Goal: Task Accomplishment & Management: Use online tool/utility

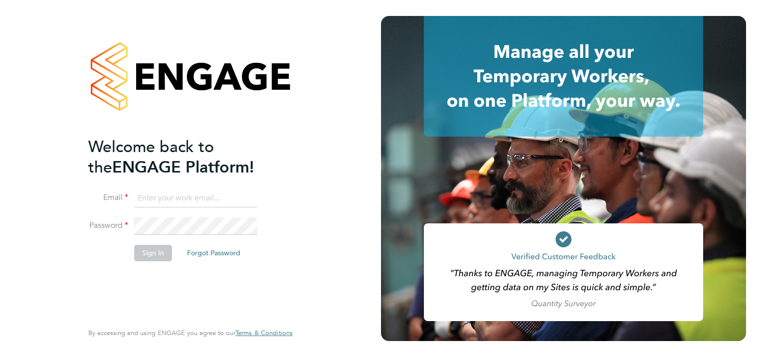
type input "rachel.george-davidson@apleona.com"
click at [140, 251] on button "Sign In" at bounding box center [153, 253] width 38 height 16
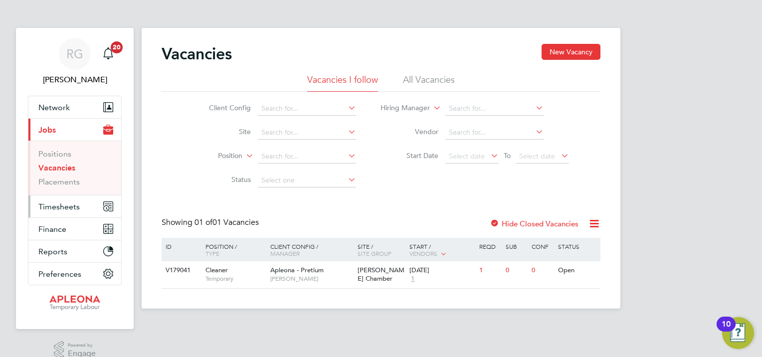
click at [59, 209] on span "Timesheets" at bounding box center [58, 206] width 41 height 9
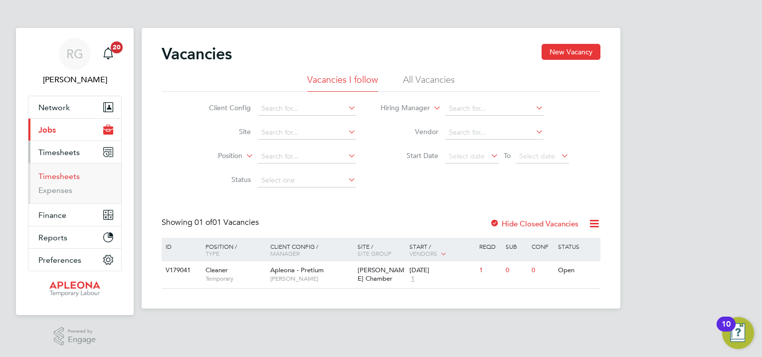
click at [61, 173] on link "Timesheets" at bounding box center [58, 175] width 41 height 9
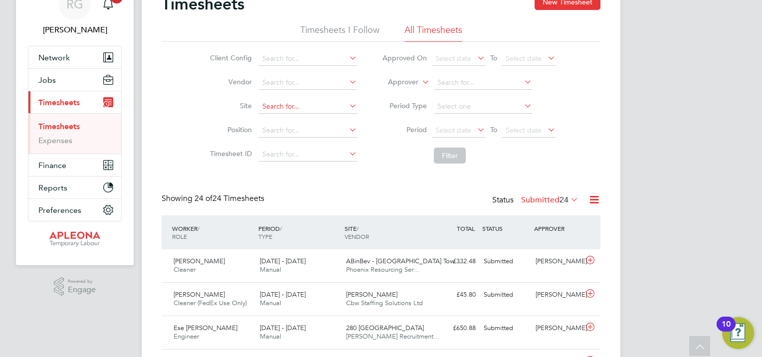
click at [285, 107] on input at bounding box center [308, 107] width 98 height 14
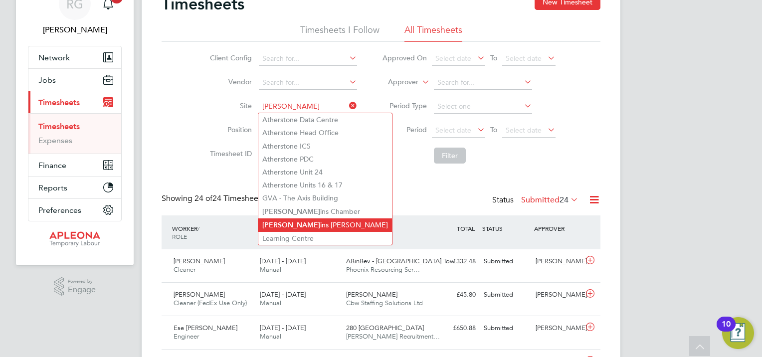
click at [302, 219] on li "[PERSON_NAME] ins [PERSON_NAME]" at bounding box center [325, 224] width 134 height 13
type input "[PERSON_NAME]"
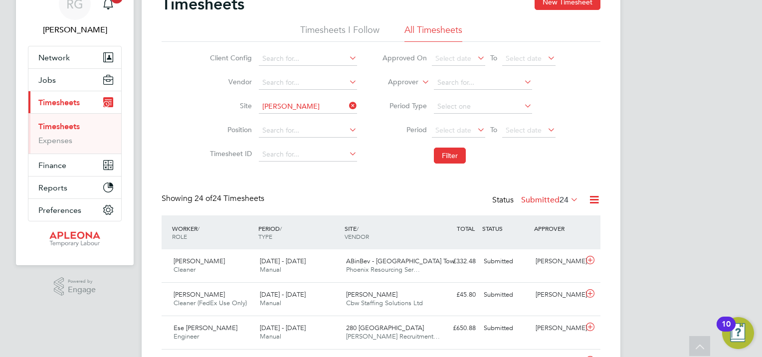
click at [347, 107] on icon at bounding box center [347, 106] width 0 height 14
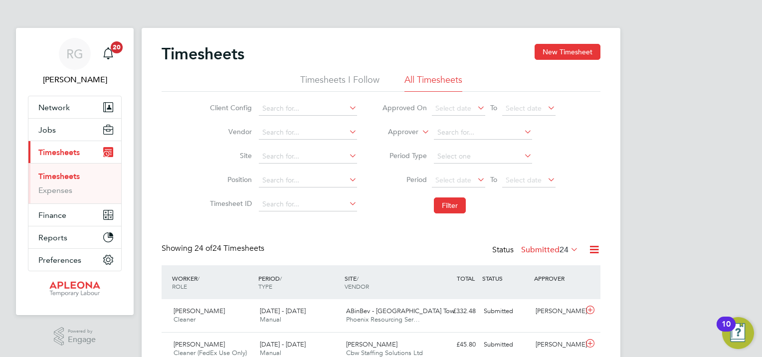
click at [538, 251] on label "Submitted 24" at bounding box center [549, 250] width 57 height 10
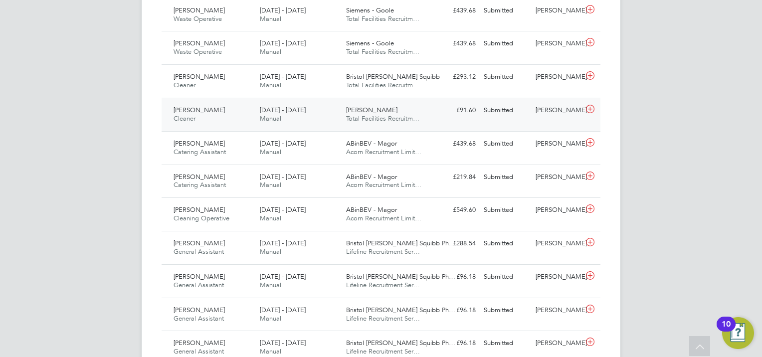
click at [592, 107] on icon at bounding box center [590, 109] width 12 height 8
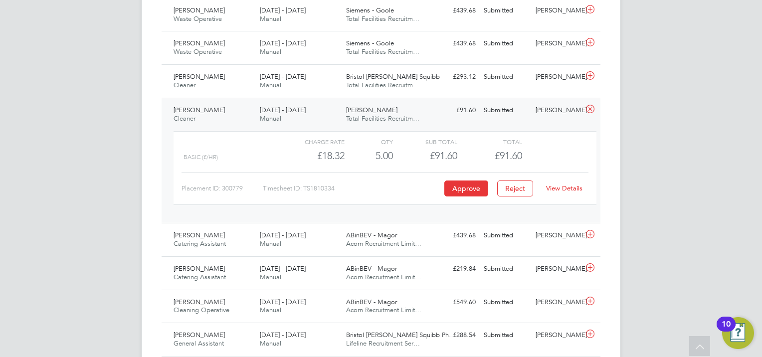
click at [558, 192] on link "View Details" at bounding box center [564, 188] width 36 height 8
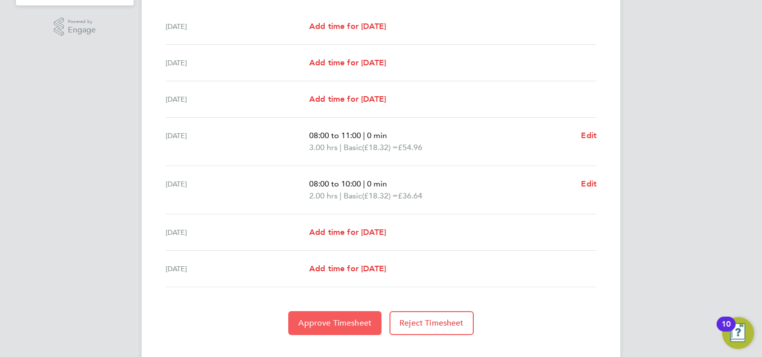
scroll to position [326, 0]
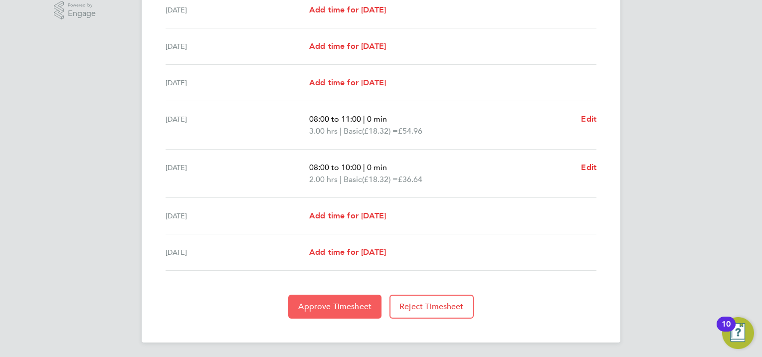
click at [311, 299] on button "Approve Timesheet" at bounding box center [334, 307] width 93 height 24
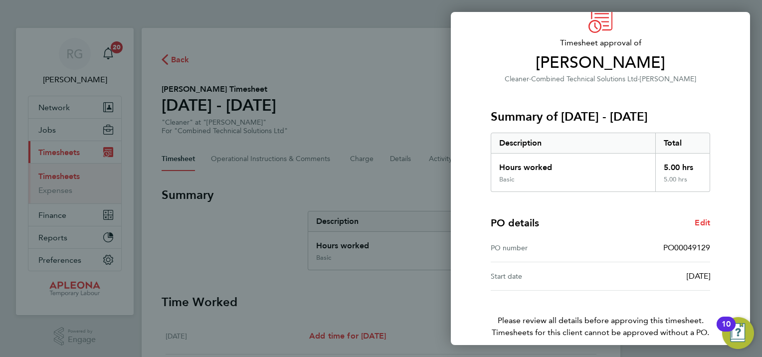
scroll to position [92, 0]
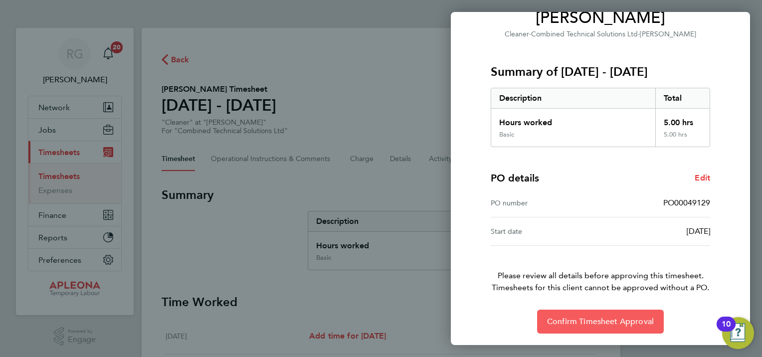
click at [617, 317] on span "Confirm Timesheet Approval" at bounding box center [600, 321] width 107 height 10
